Goal: Task Accomplishment & Management: Complete application form

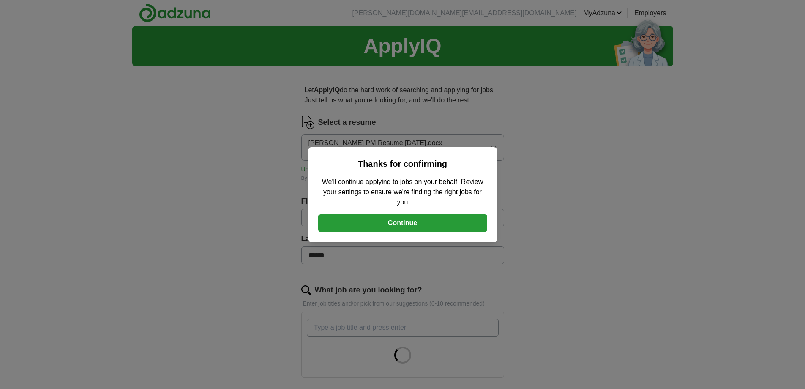
click at [411, 216] on button "Continue" at bounding box center [402, 223] width 169 height 18
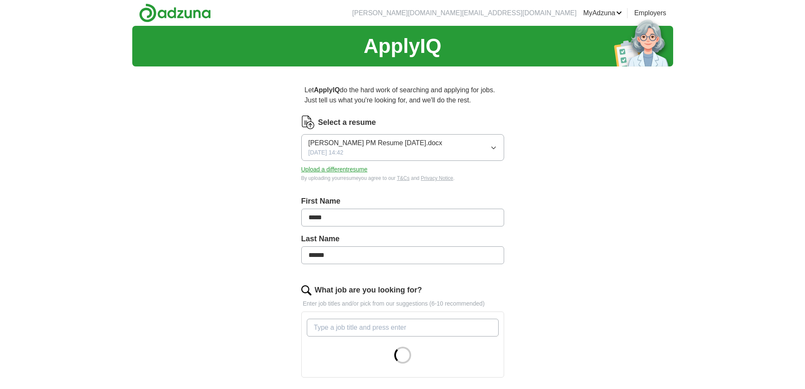
click at [495, 149] on icon "button" at bounding box center [493, 147] width 7 height 7
click at [587, 204] on div "ApplyIQ Let ApplyIQ do the hard work of searching and applying for jobs. Just t…" at bounding box center [402, 305] width 541 height 558
click at [359, 169] on button "Upload a different resume" at bounding box center [334, 169] width 66 height 9
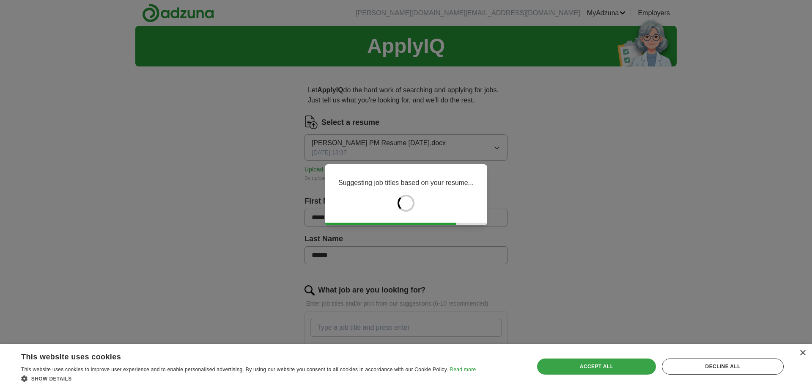
click at [621, 364] on div "Accept all" at bounding box center [596, 366] width 119 height 16
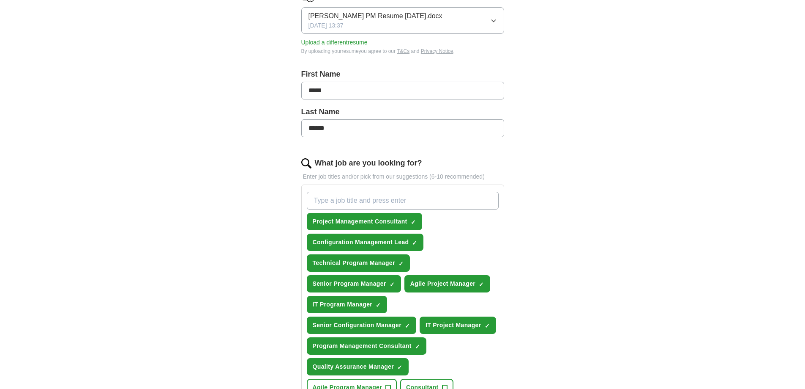
scroll to position [254, 0]
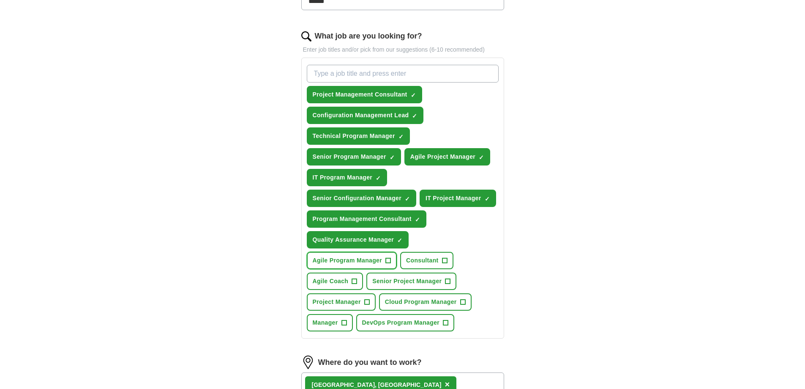
click at [388, 260] on span "+" at bounding box center [388, 260] width 5 height 7
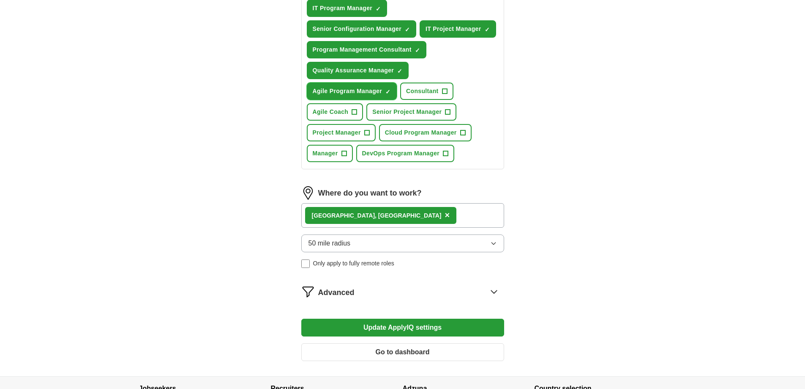
scroll to position [495, 0]
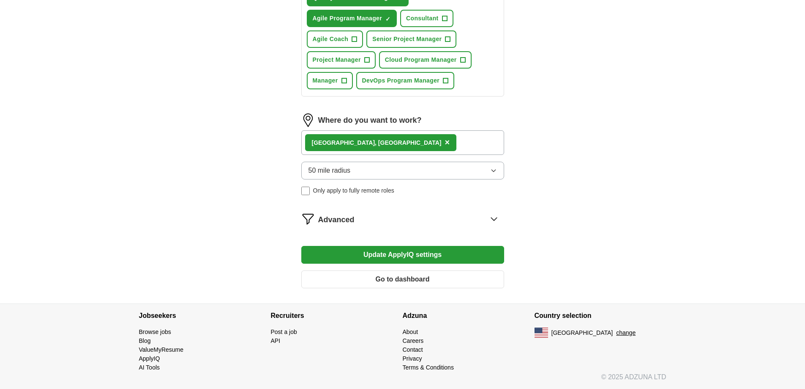
click at [400, 255] on button "Update ApplyIQ settings" at bounding box center [402, 255] width 203 height 18
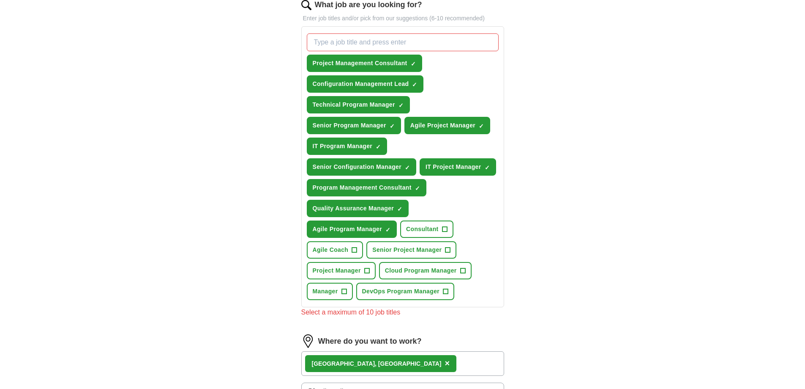
scroll to position [284, 0]
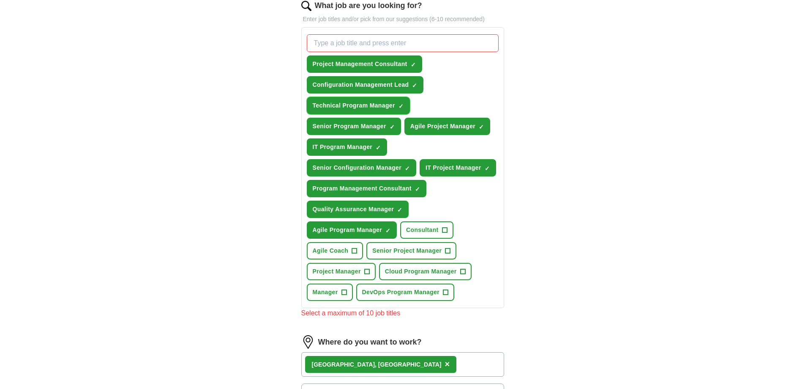
click at [0, 0] on span "×" at bounding box center [0, 0] width 0 height 0
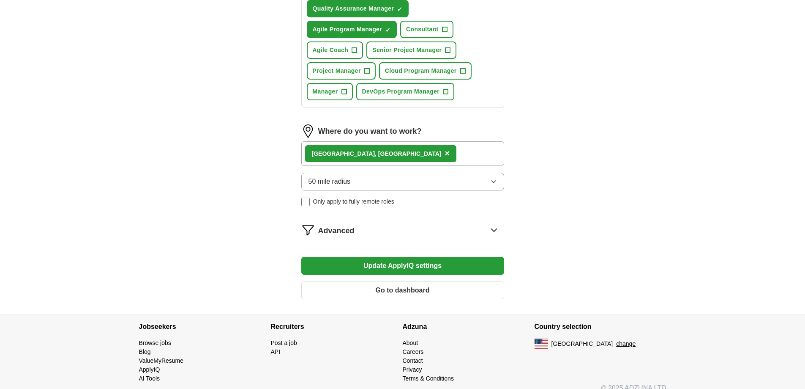
scroll to position [495, 0]
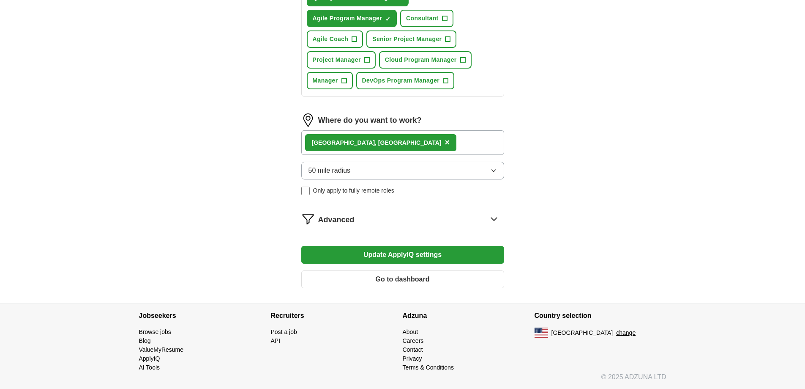
click at [432, 254] on button "Update ApplyIQ settings" at bounding box center [402, 255] width 203 height 18
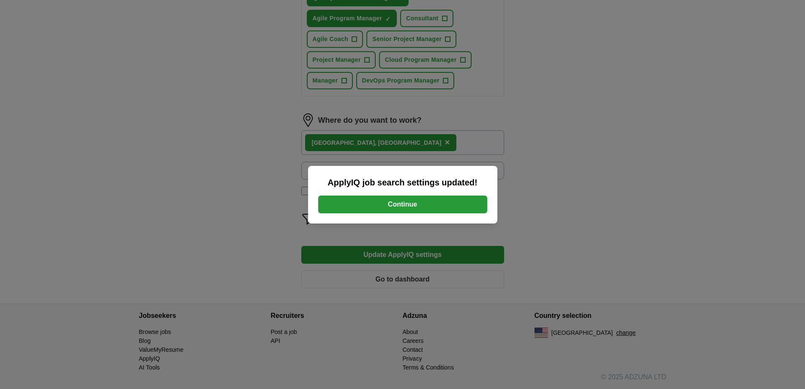
click at [451, 205] on button "Continue" at bounding box center [402, 204] width 169 height 18
